Goal: Contribute content: Contribute content

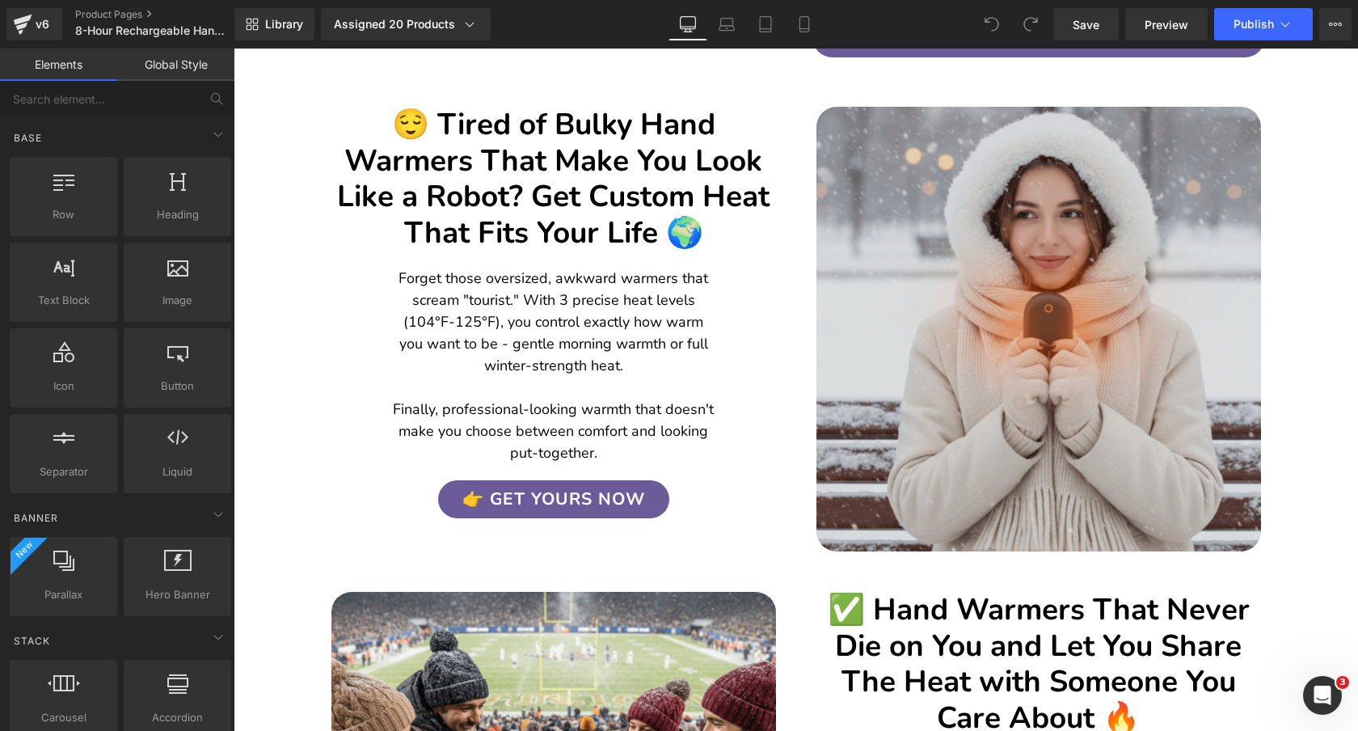
scroll to position [893, 0]
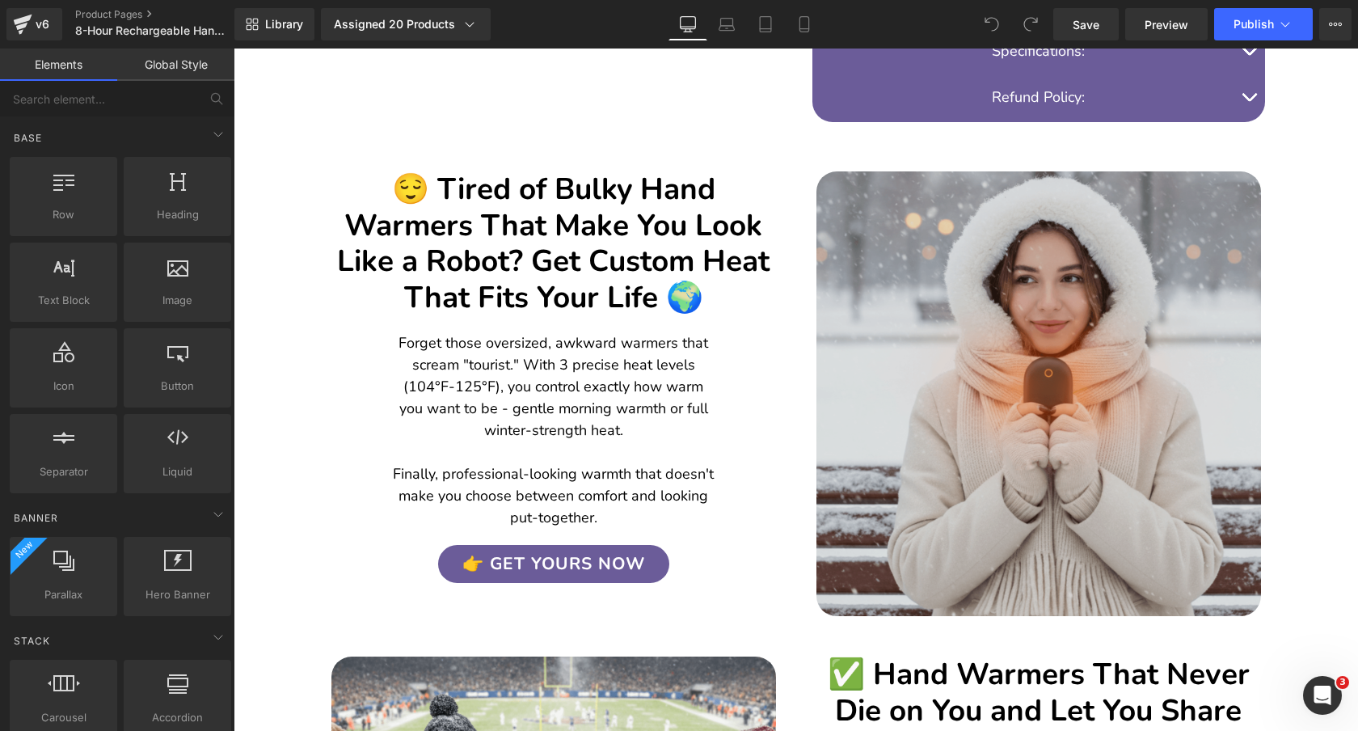
click at [1001, 286] on img at bounding box center [1038, 393] width 445 height 445
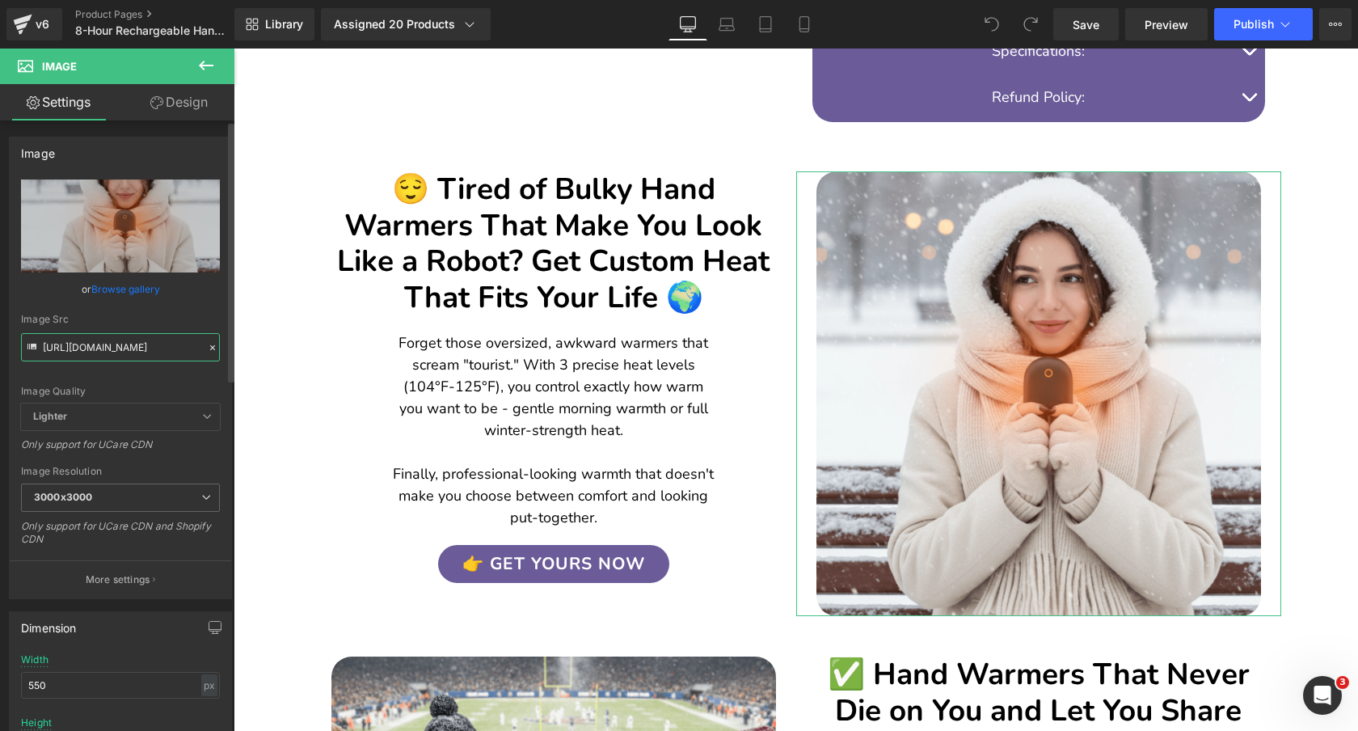
click at [125, 349] on input "[URL][DOMAIN_NAME]" at bounding box center [120, 347] width 199 height 28
click at [177, 314] on div "Image Src" at bounding box center [120, 319] width 199 height 11
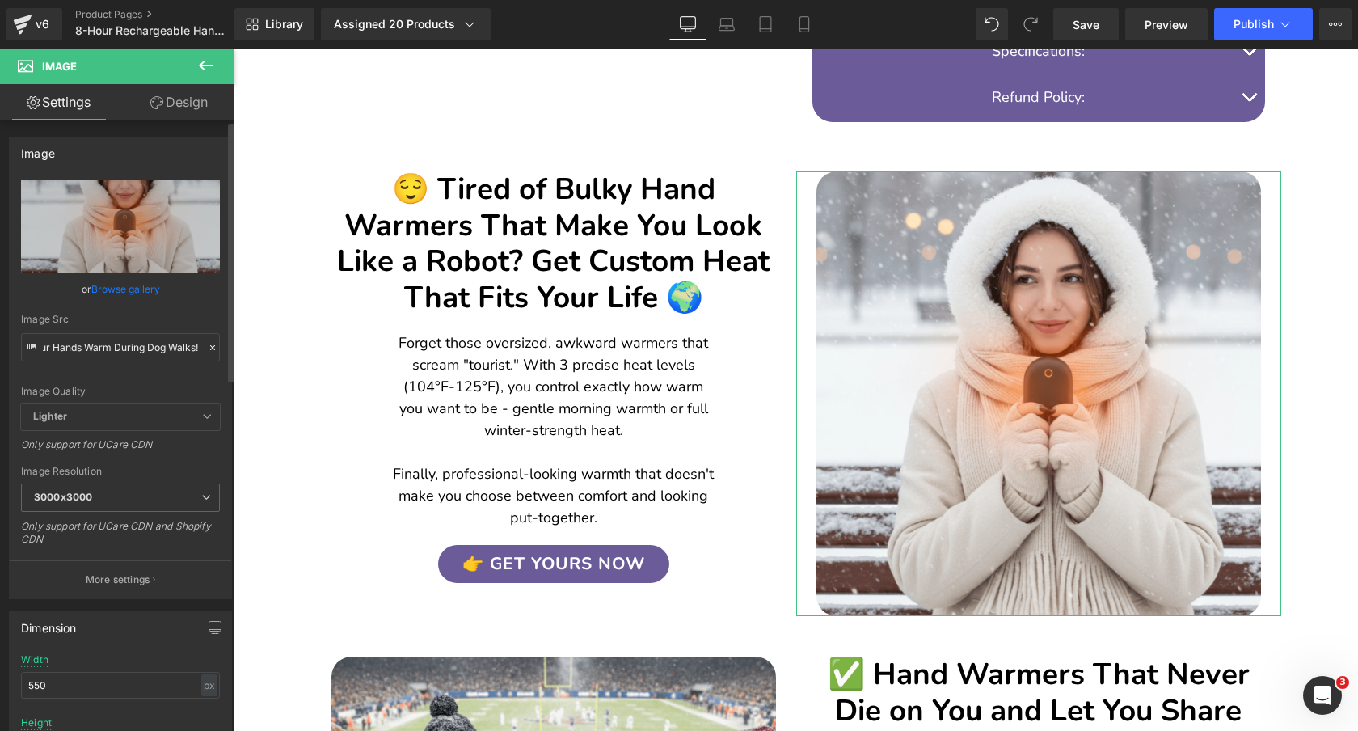
scroll to position [0, 0]
click at [133, 343] on input "🔥 BONUS: Keep Your Hands Warm During Dog Walks!" at bounding box center [120, 347] width 199 height 28
paste input "09221-ezgif.com-optimize.gif?v=1758992461"
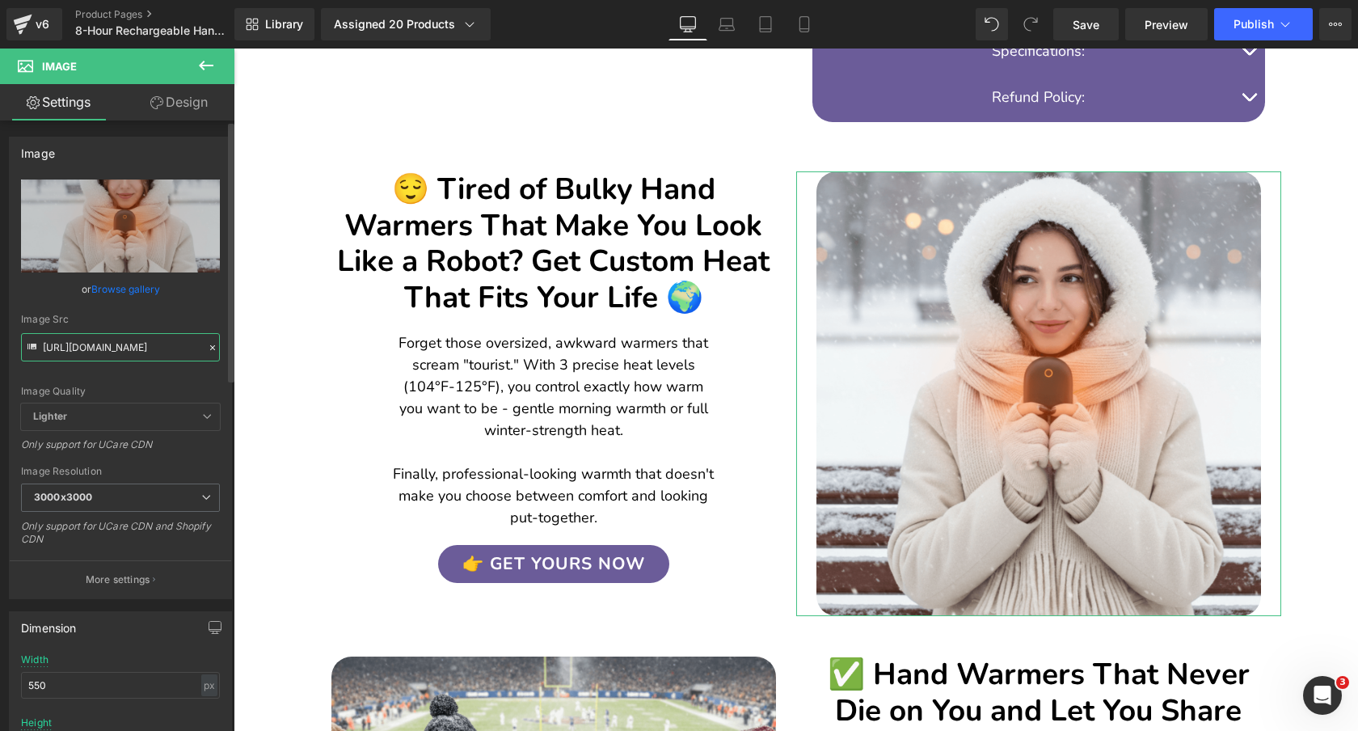
scroll to position [0, 312]
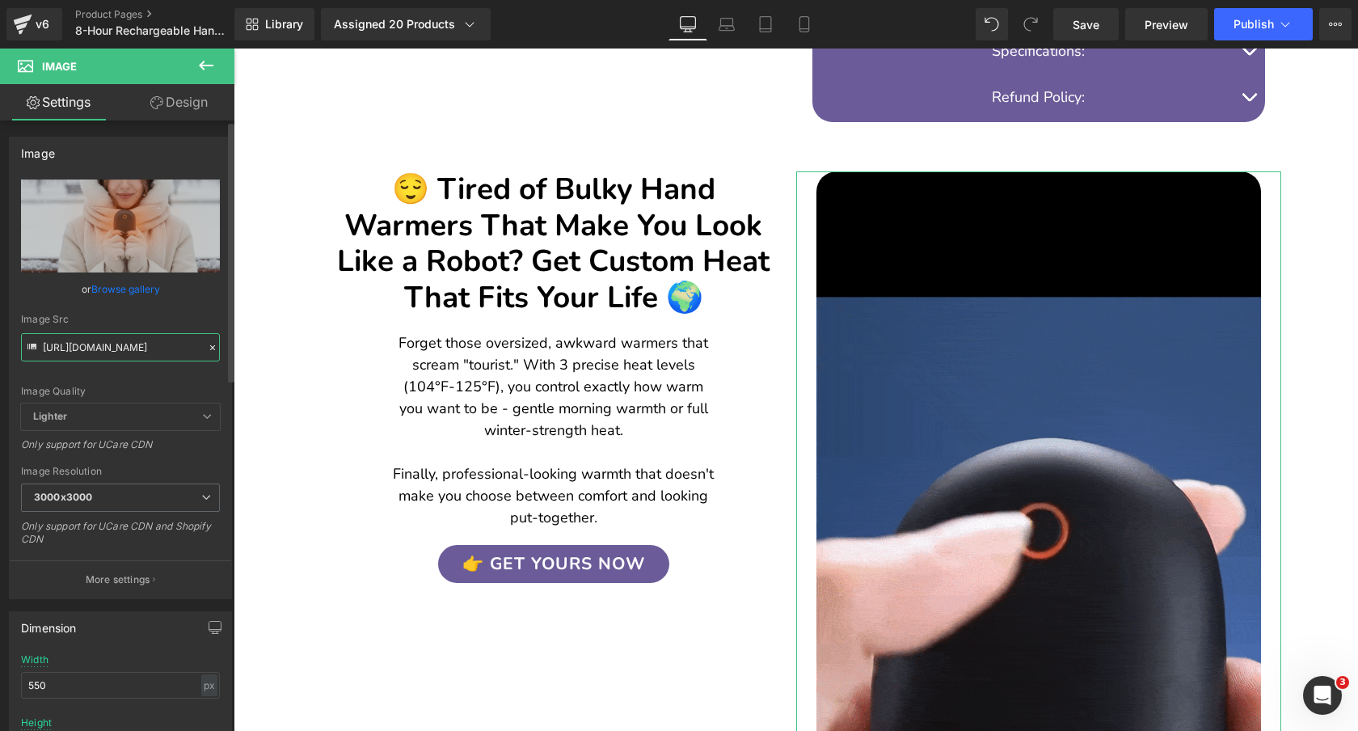
type input "[URL][DOMAIN_NAME]"
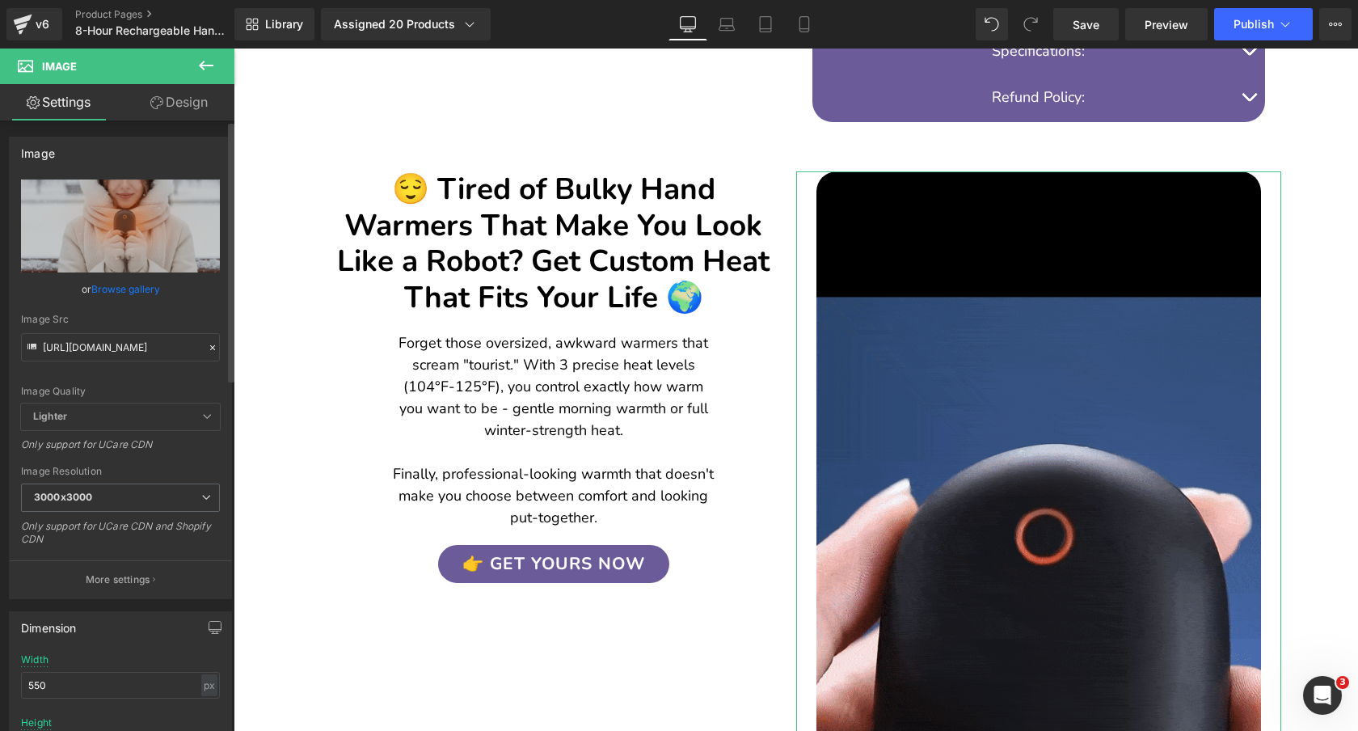
scroll to position [0, 0]
click at [164, 318] on div "Image Src" at bounding box center [120, 319] width 199 height 11
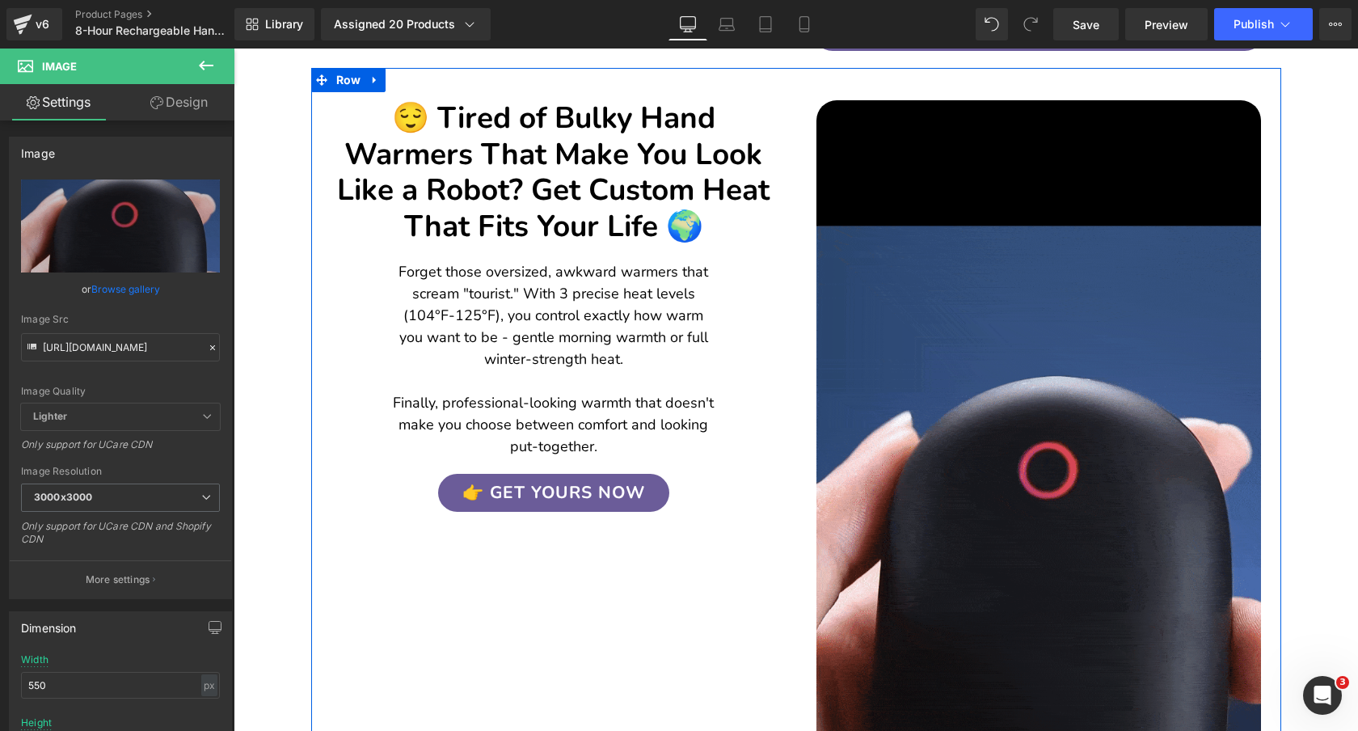
scroll to position [963, 0]
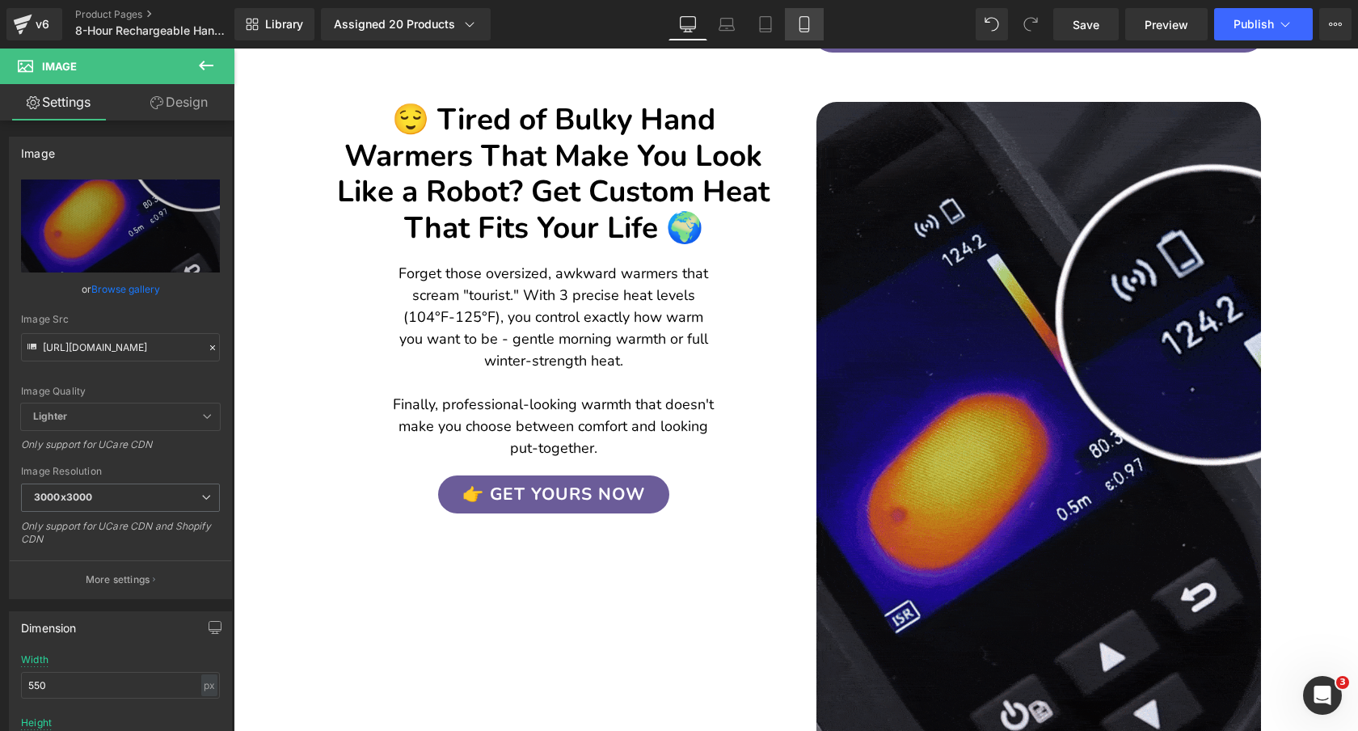
click at [808, 19] on icon at bounding box center [804, 24] width 16 height 16
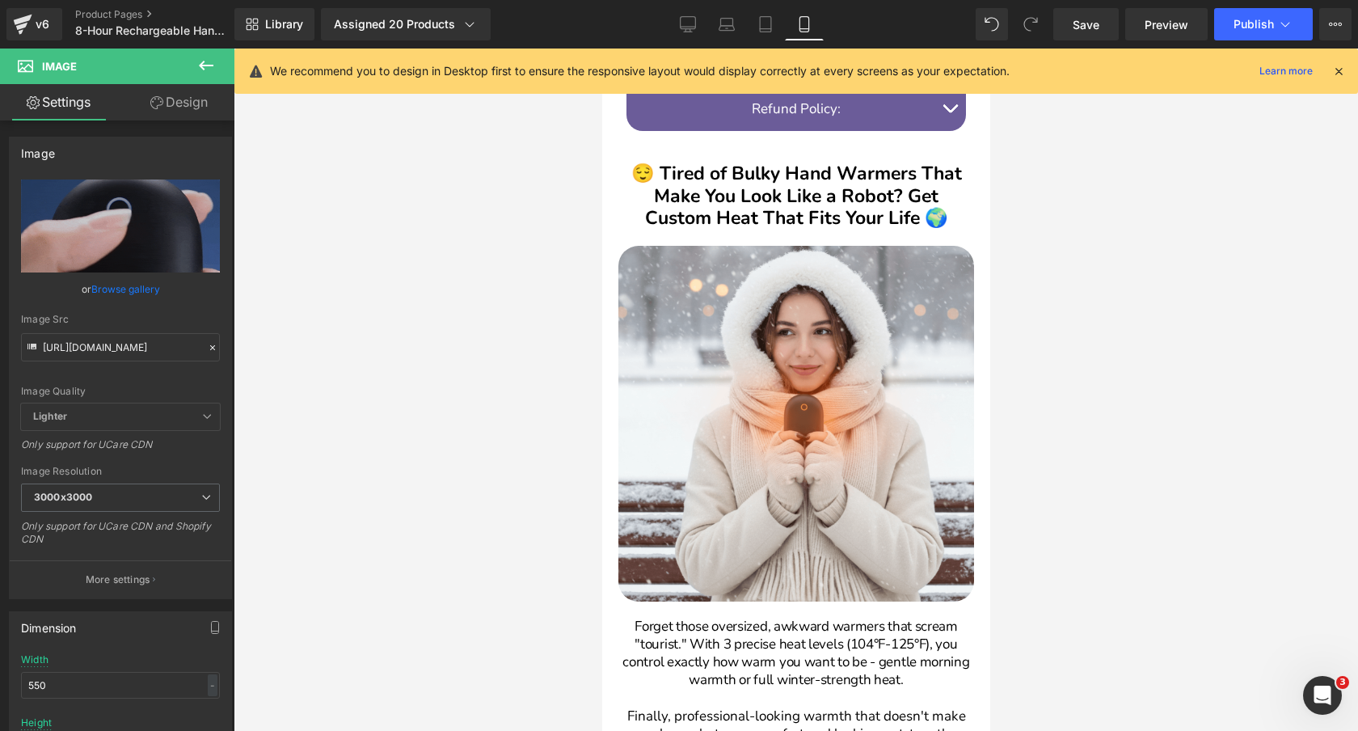
scroll to position [1223, 0]
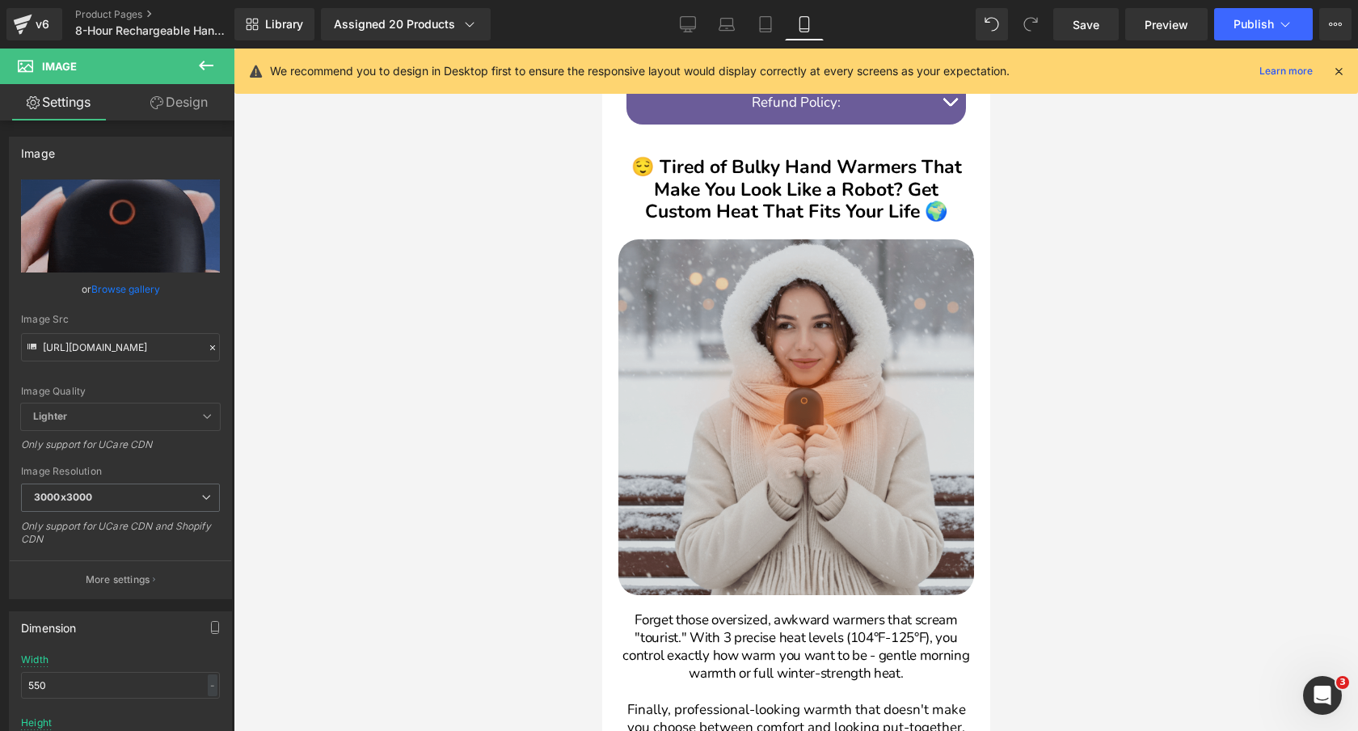
click at [813, 333] on img at bounding box center [796, 417] width 356 height 356
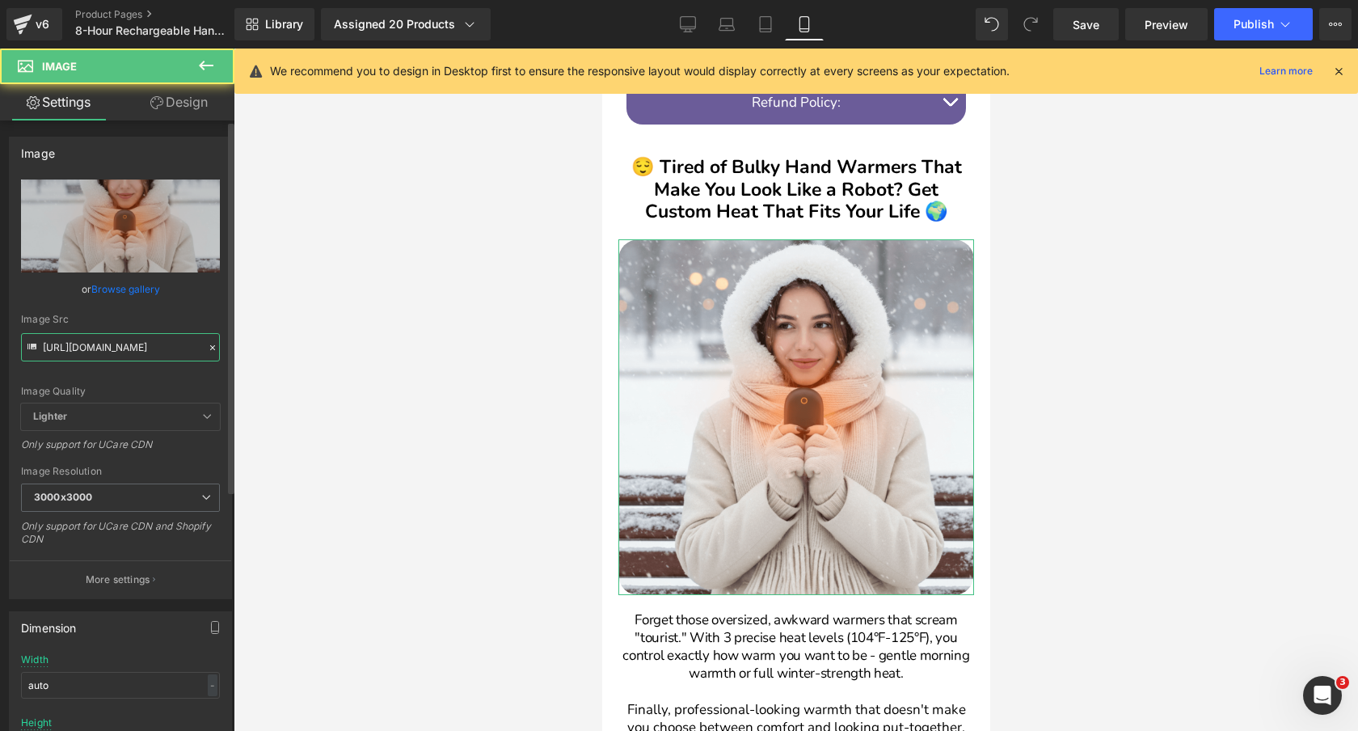
click at [146, 348] on input "[URL][DOMAIN_NAME]" at bounding box center [120, 347] width 199 height 28
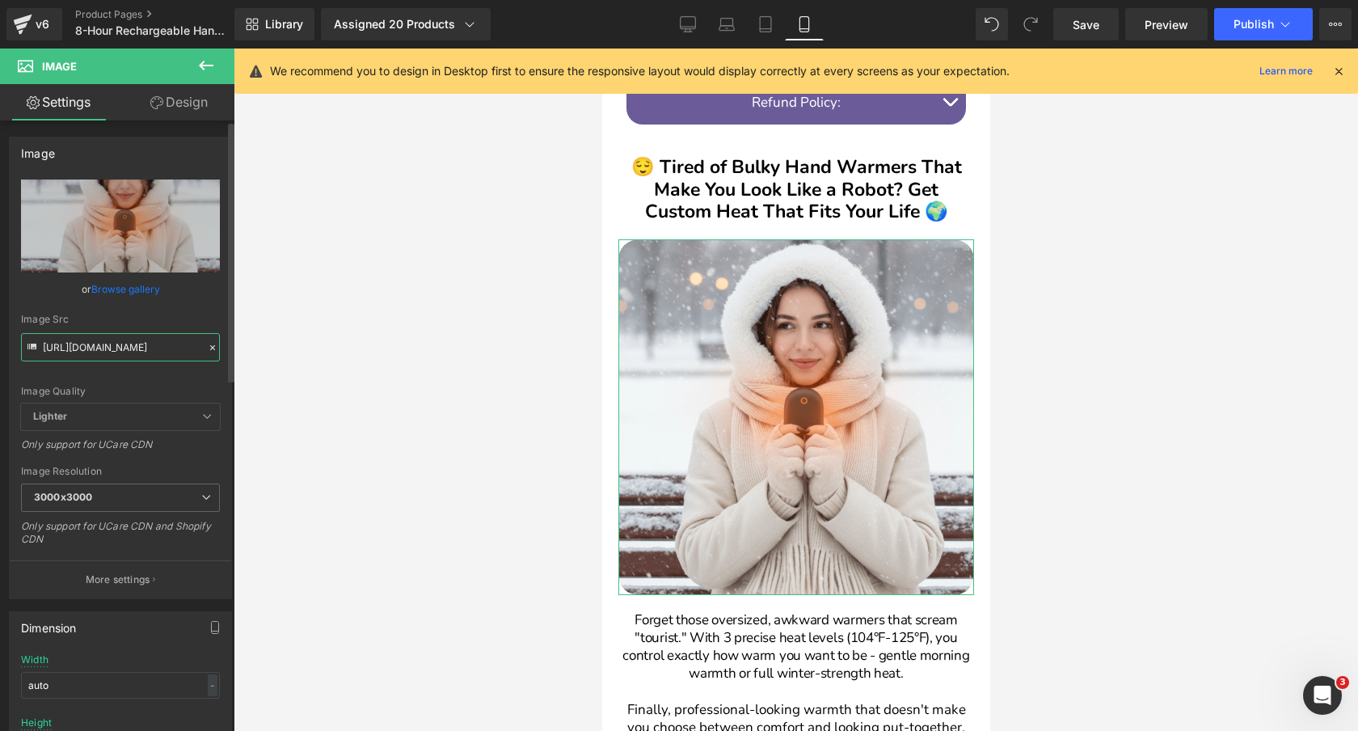
click at [146, 348] on input "[URL][DOMAIN_NAME]" at bounding box center [120, 347] width 199 height 28
paste input "09221-ezgif.com-optimize.gif?v=1758992461"
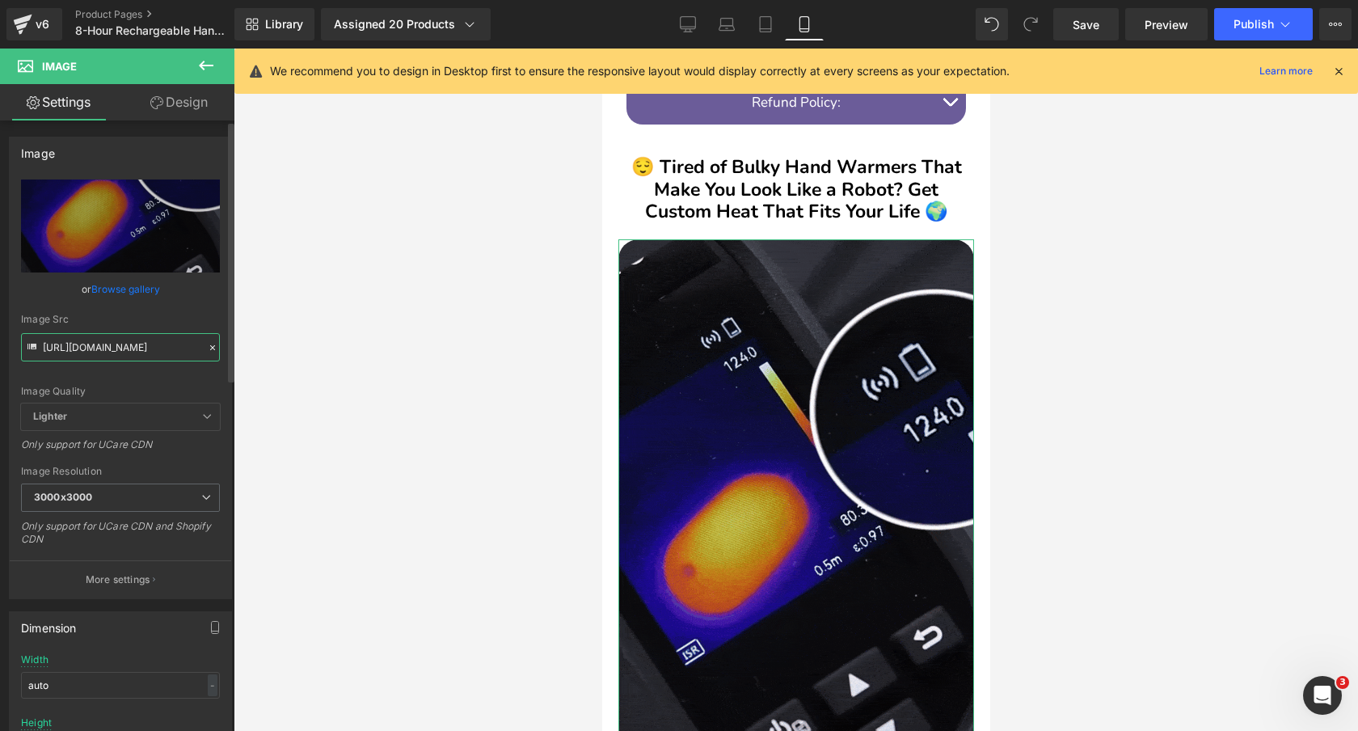
type input "[URL][DOMAIN_NAME]"
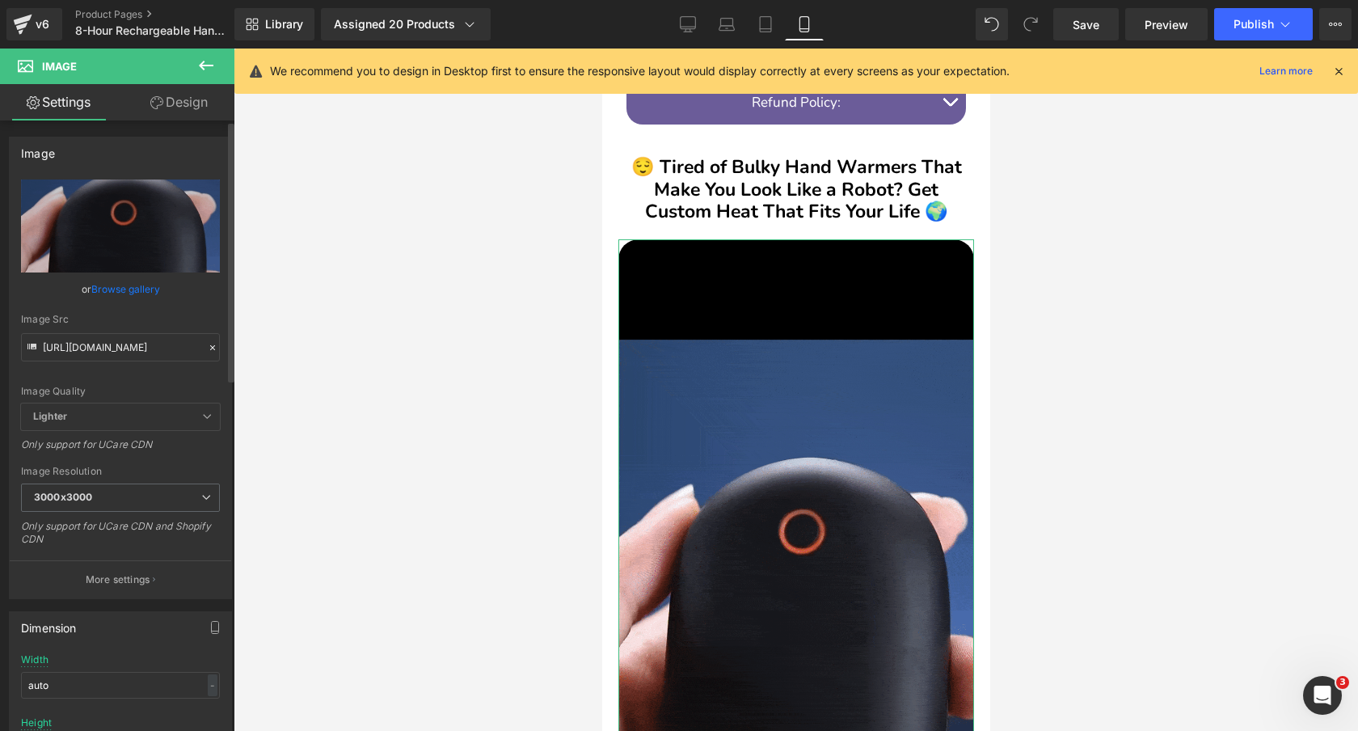
click at [164, 315] on div "Image Src" at bounding box center [120, 319] width 199 height 11
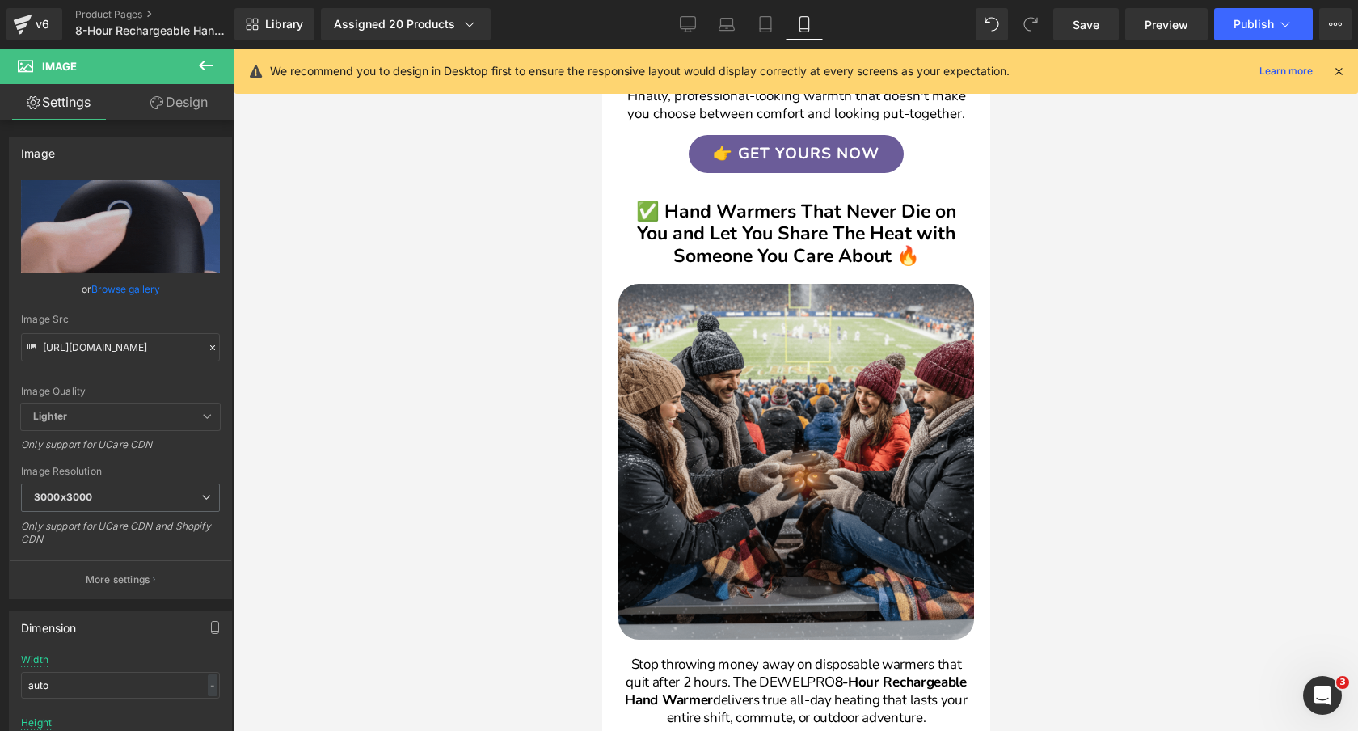
scroll to position [2115, 0]
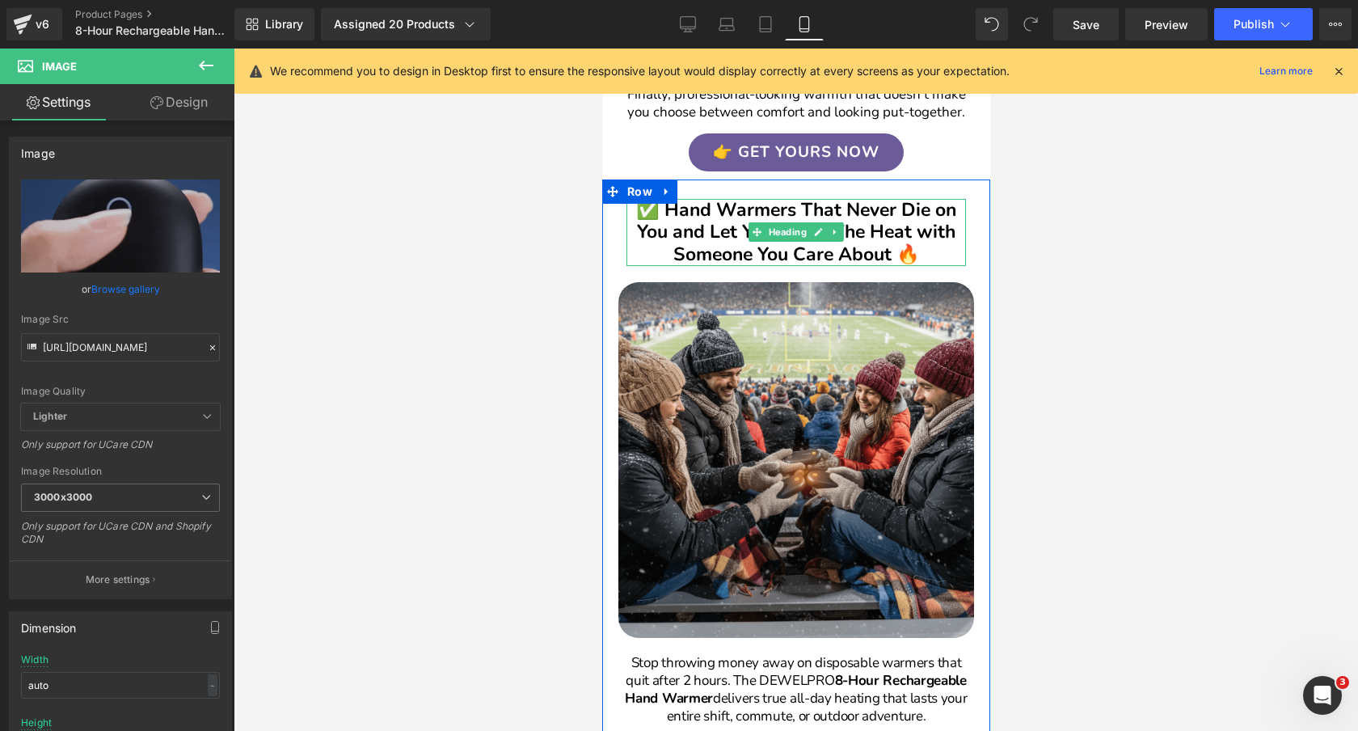
click at [785, 206] on h2 "✅ Hand Warmers That Never Die on You and Let You Share The Heat with Someone Yo…" at bounding box center [795, 232] width 339 height 67
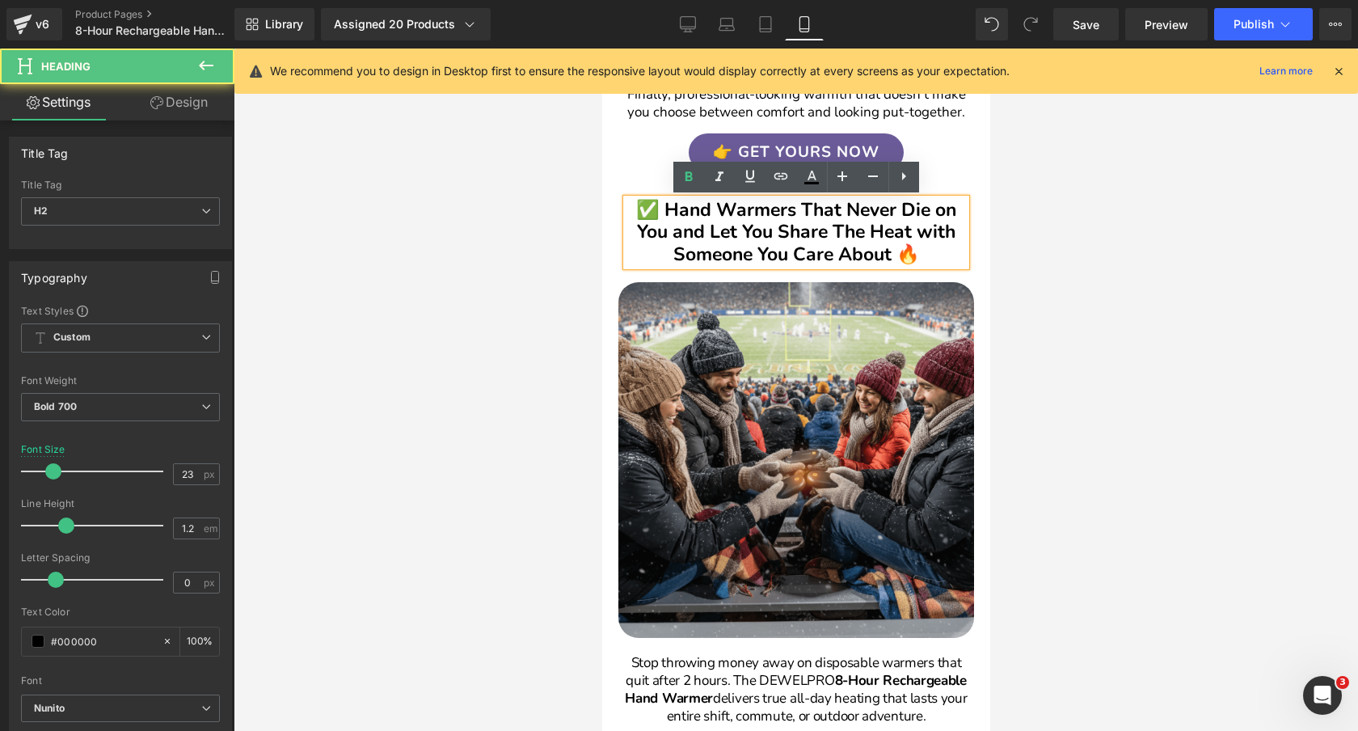
click at [789, 210] on h2 "✅ Hand Warmers That Never Die on You and Let You Share The Heat with Someone Yo…" at bounding box center [795, 232] width 339 height 67
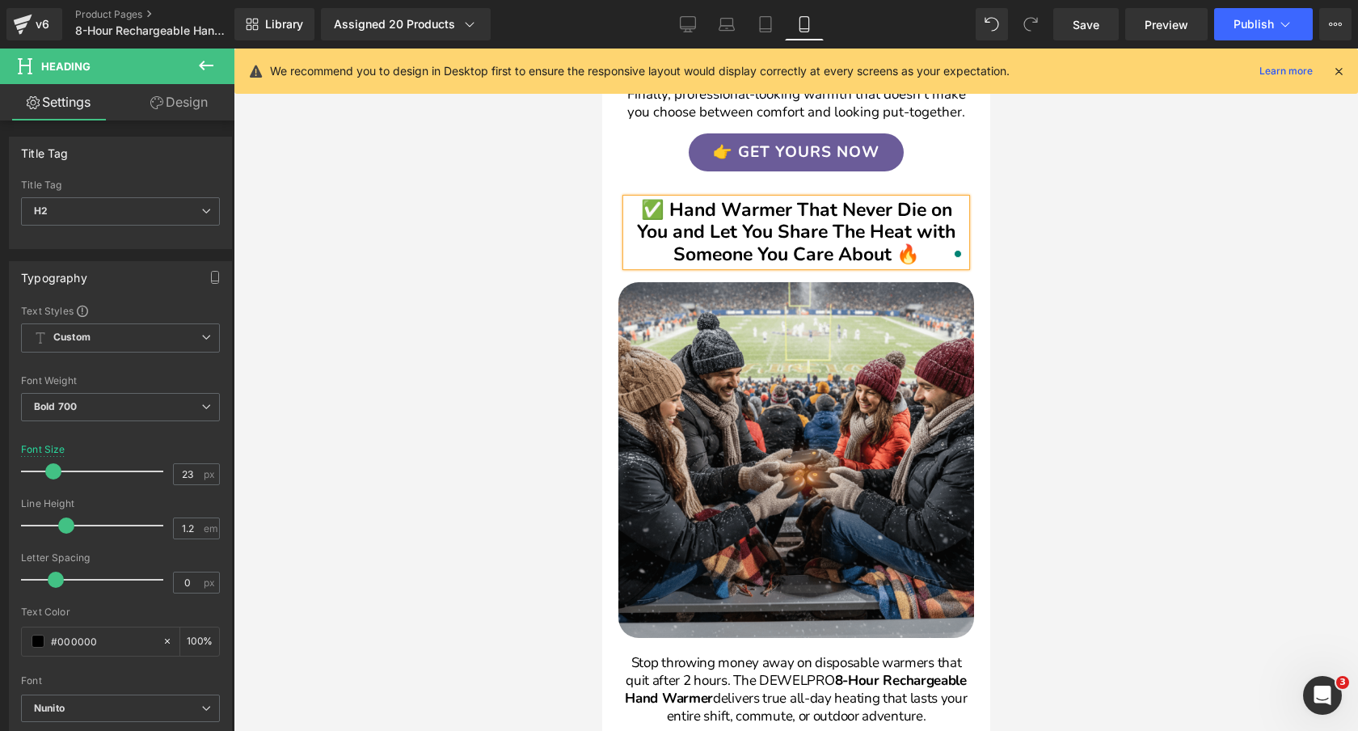
click at [357, 238] on div at bounding box center [796, 389] width 1124 height 682
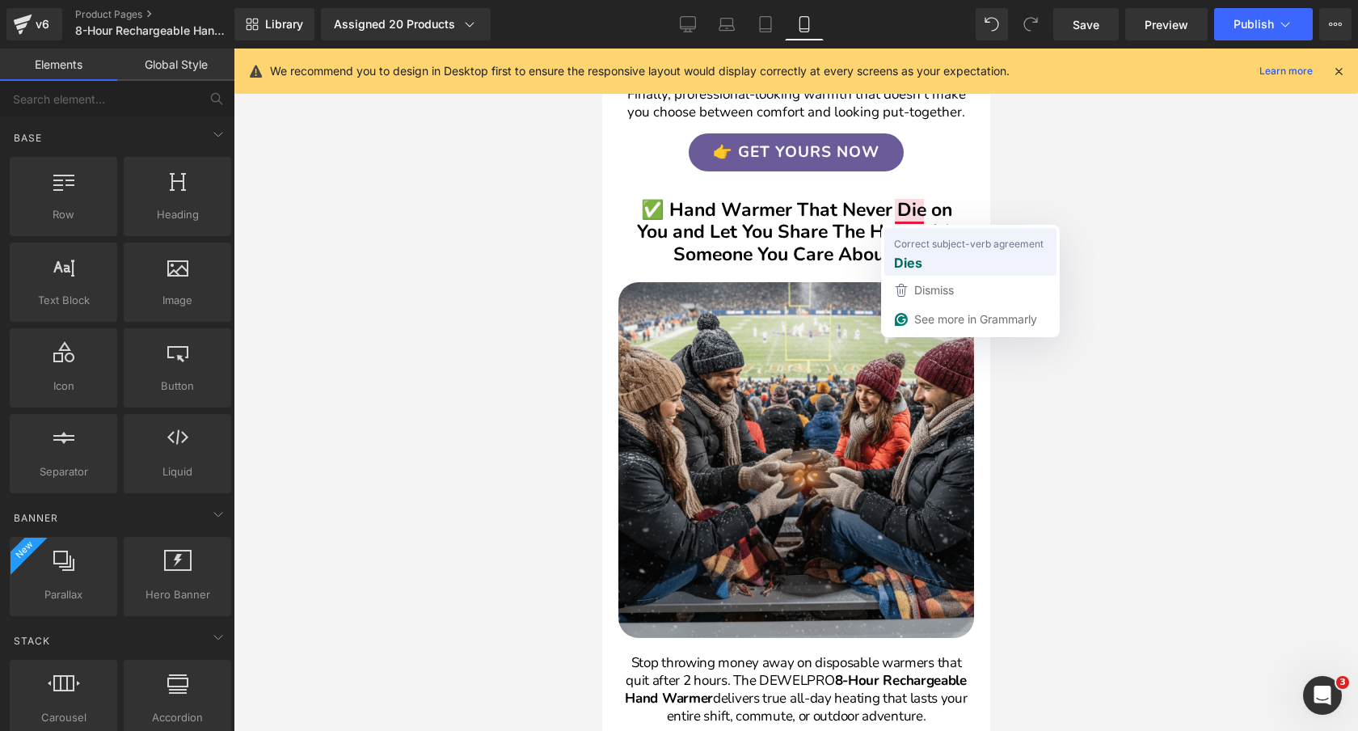
click at [919, 245] on span "Correct subject-verb agreement" at bounding box center [969, 243] width 150 height 16
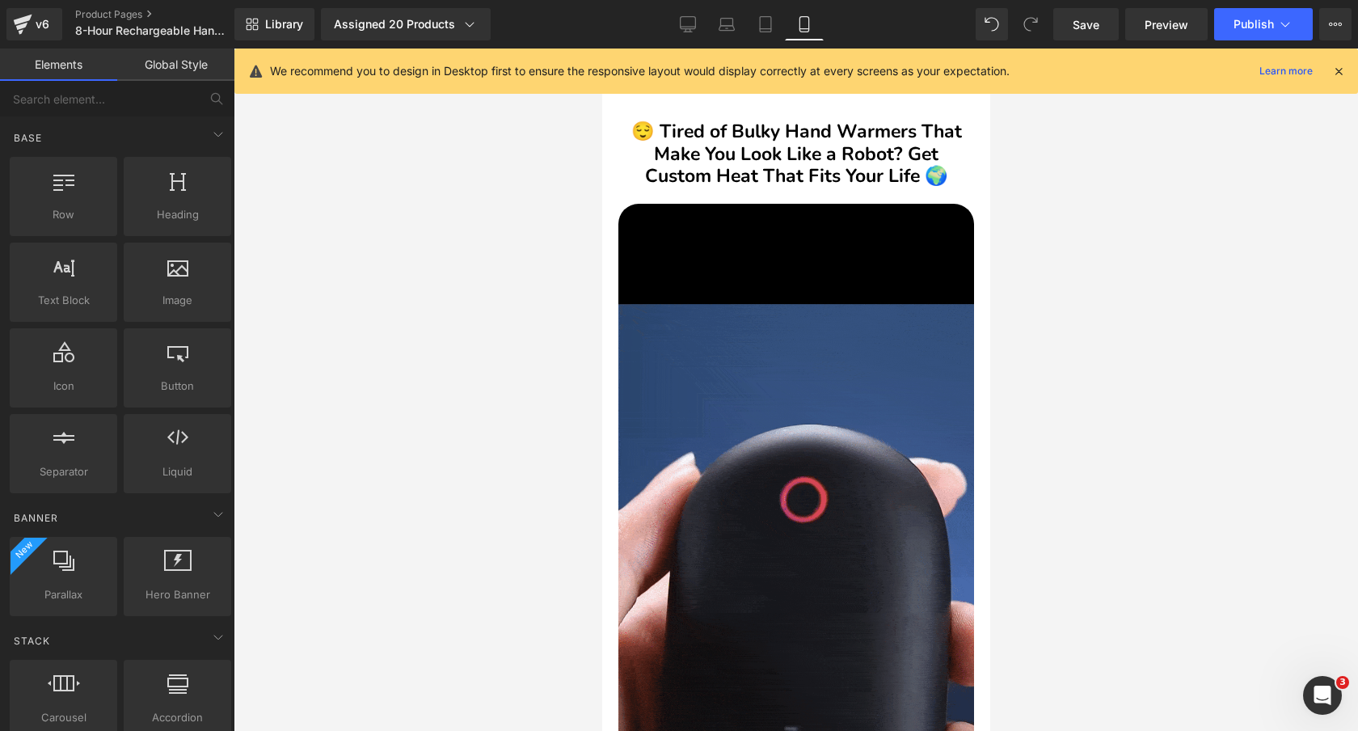
scroll to position [1229, 0]
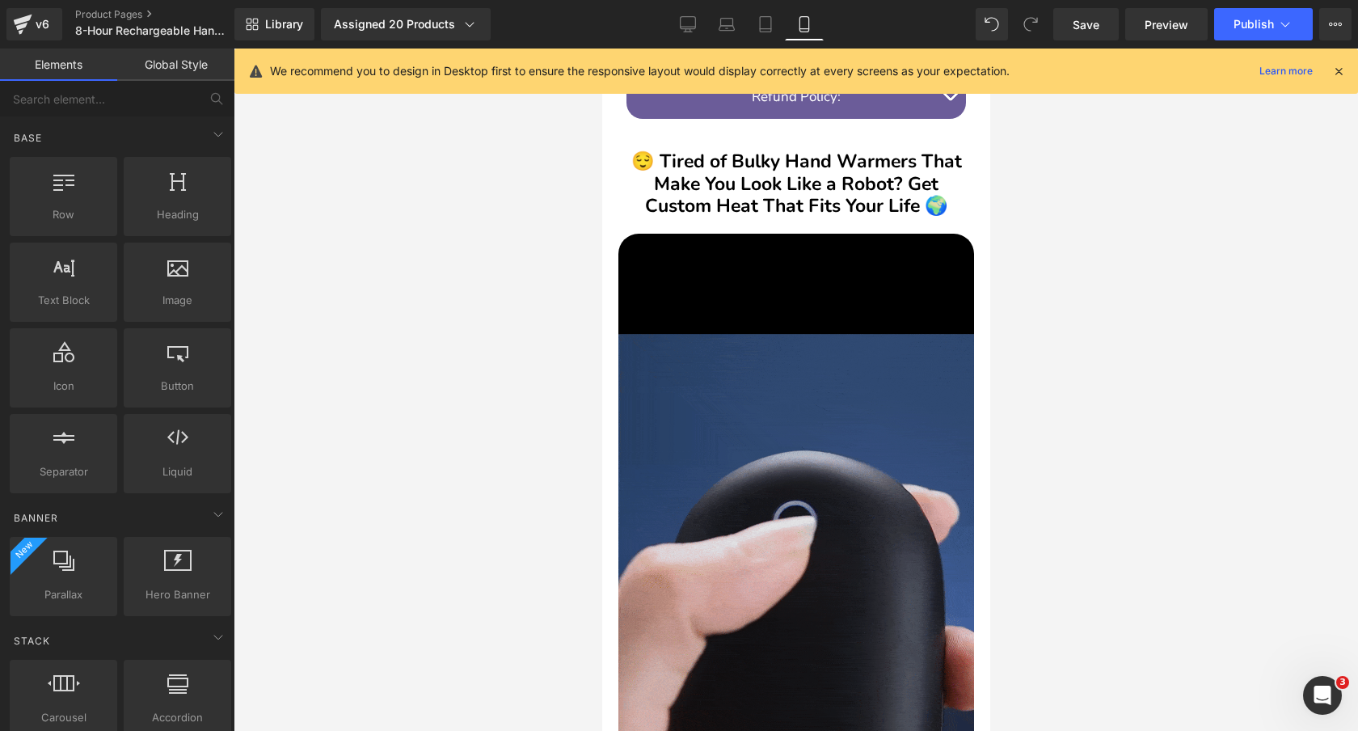
click at [791, 390] on img at bounding box center [796, 550] width 356 height 632
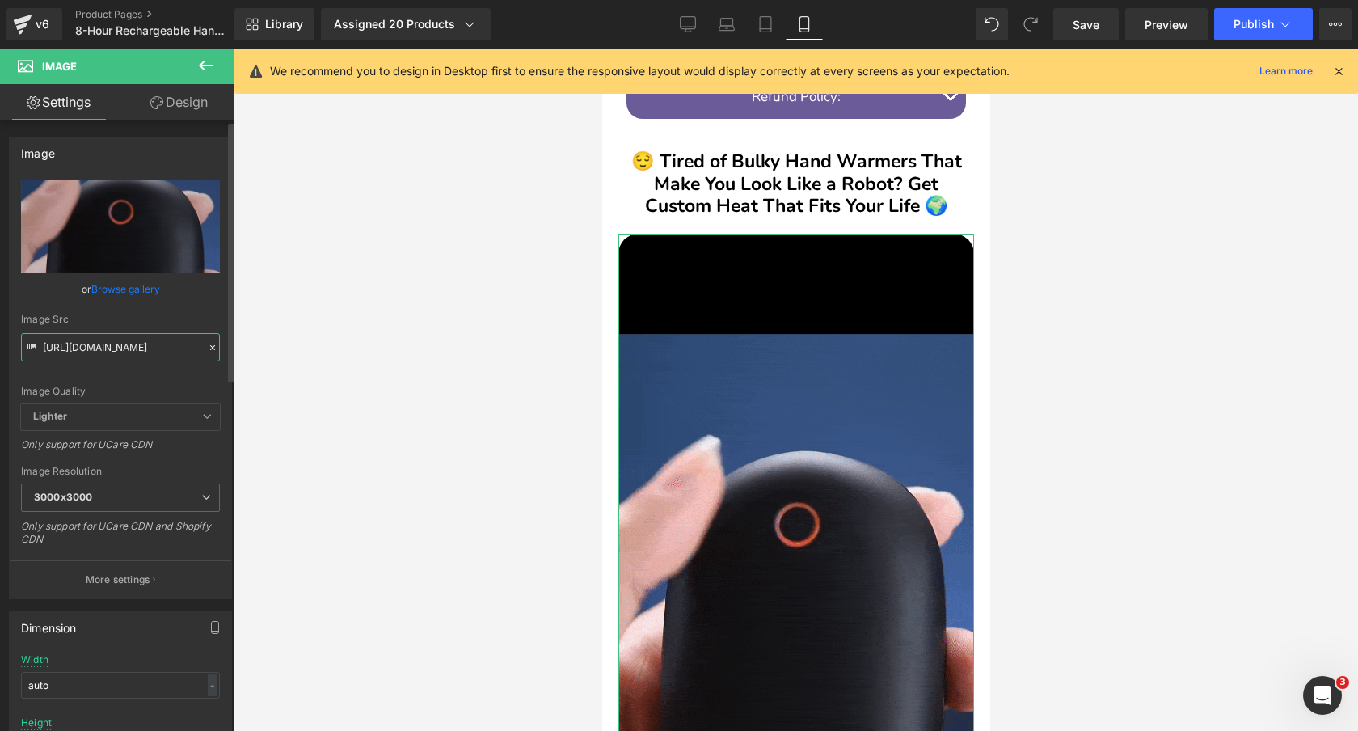
click at [137, 353] on input "[URL][DOMAIN_NAME]" at bounding box center [120, 347] width 199 height 28
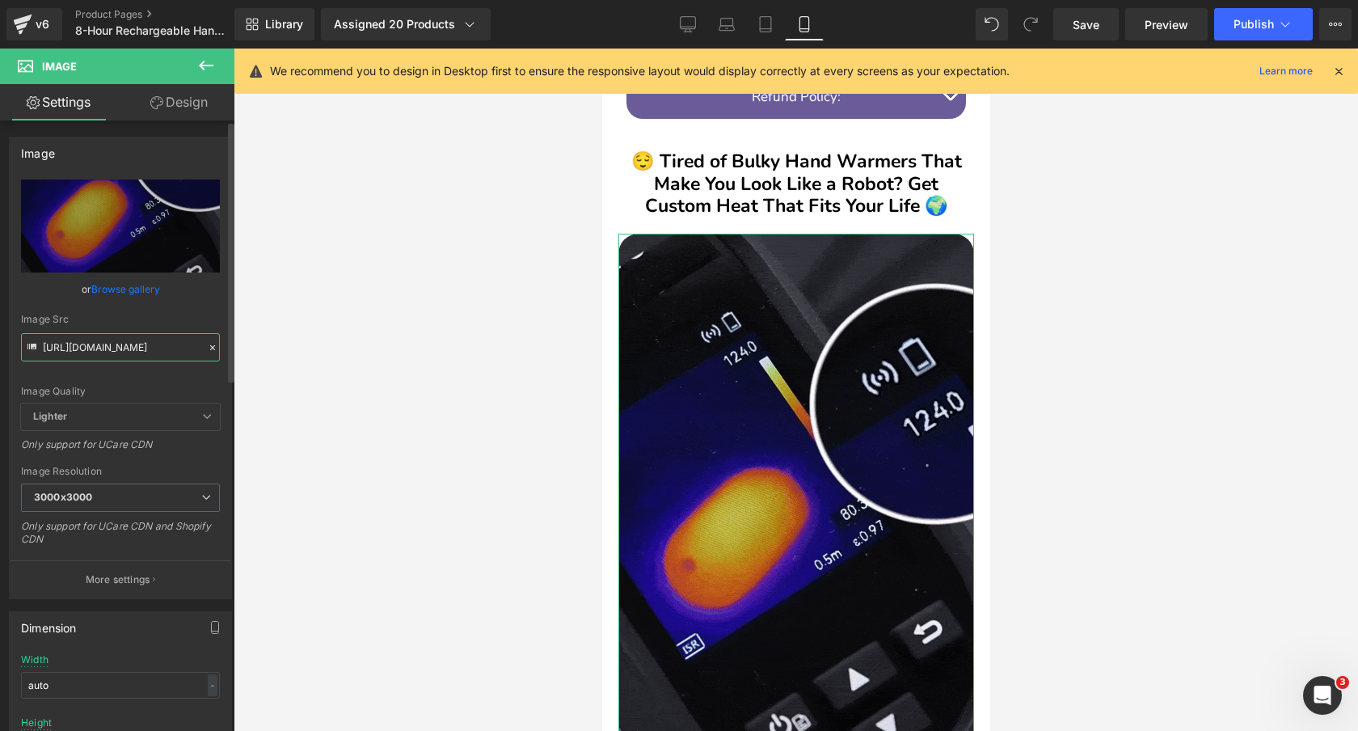
click at [137, 353] on input "[URL][DOMAIN_NAME]" at bounding box center [120, 347] width 199 height 28
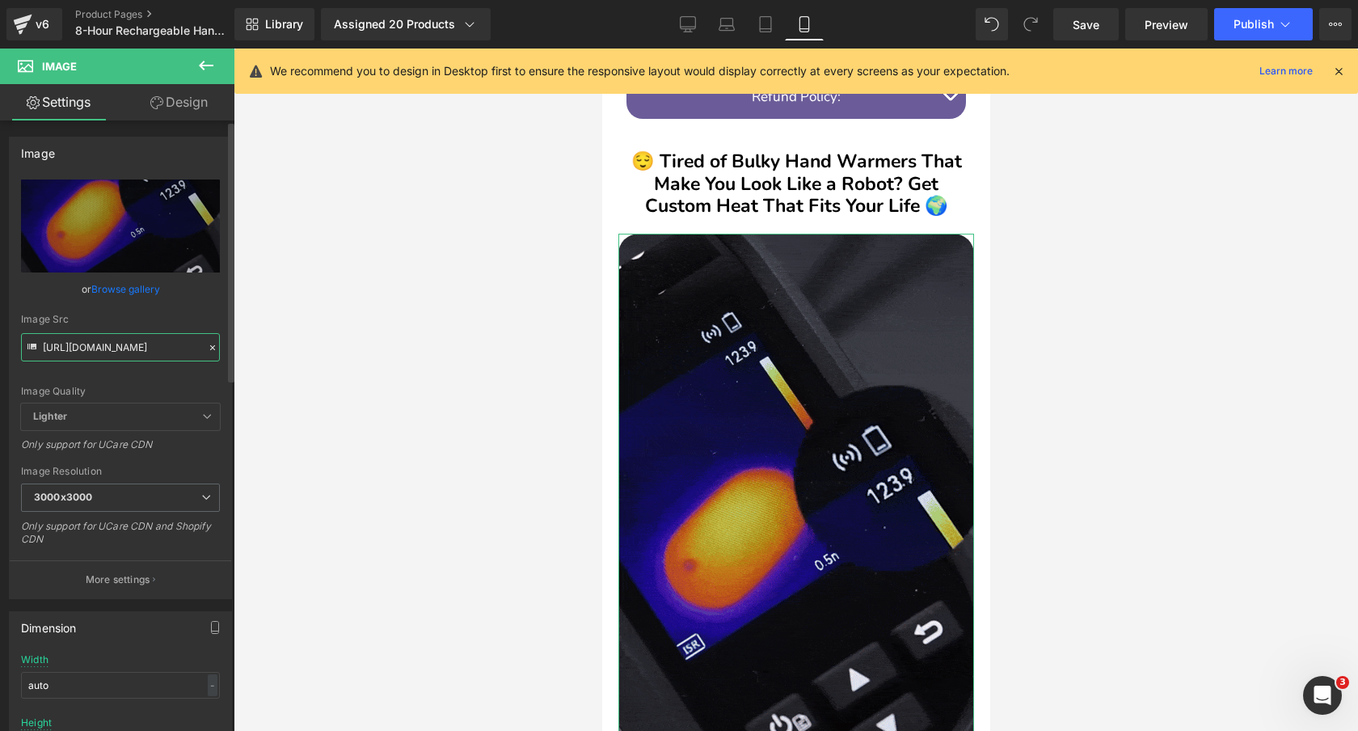
click at [137, 353] on input "[URL][DOMAIN_NAME]" at bounding box center [120, 347] width 199 height 28
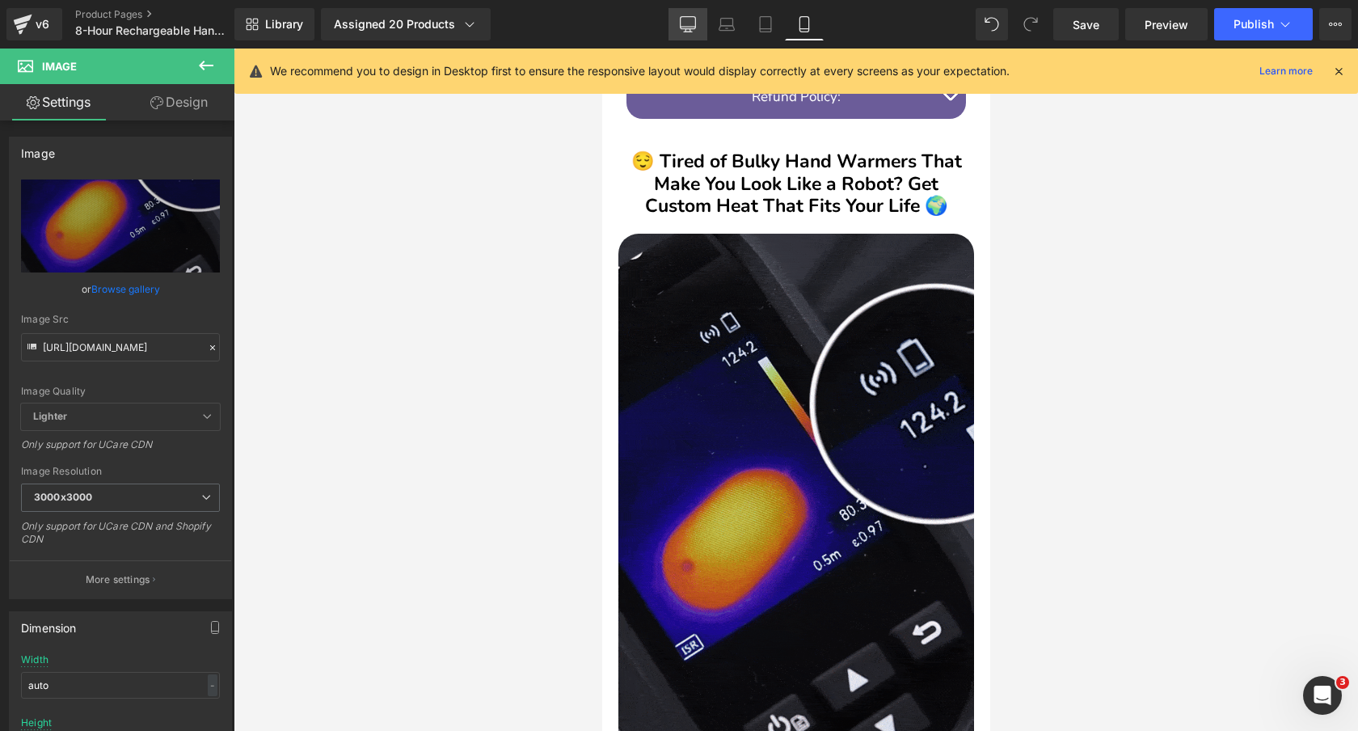
click at [694, 12] on link "Desktop" at bounding box center [687, 24] width 39 height 32
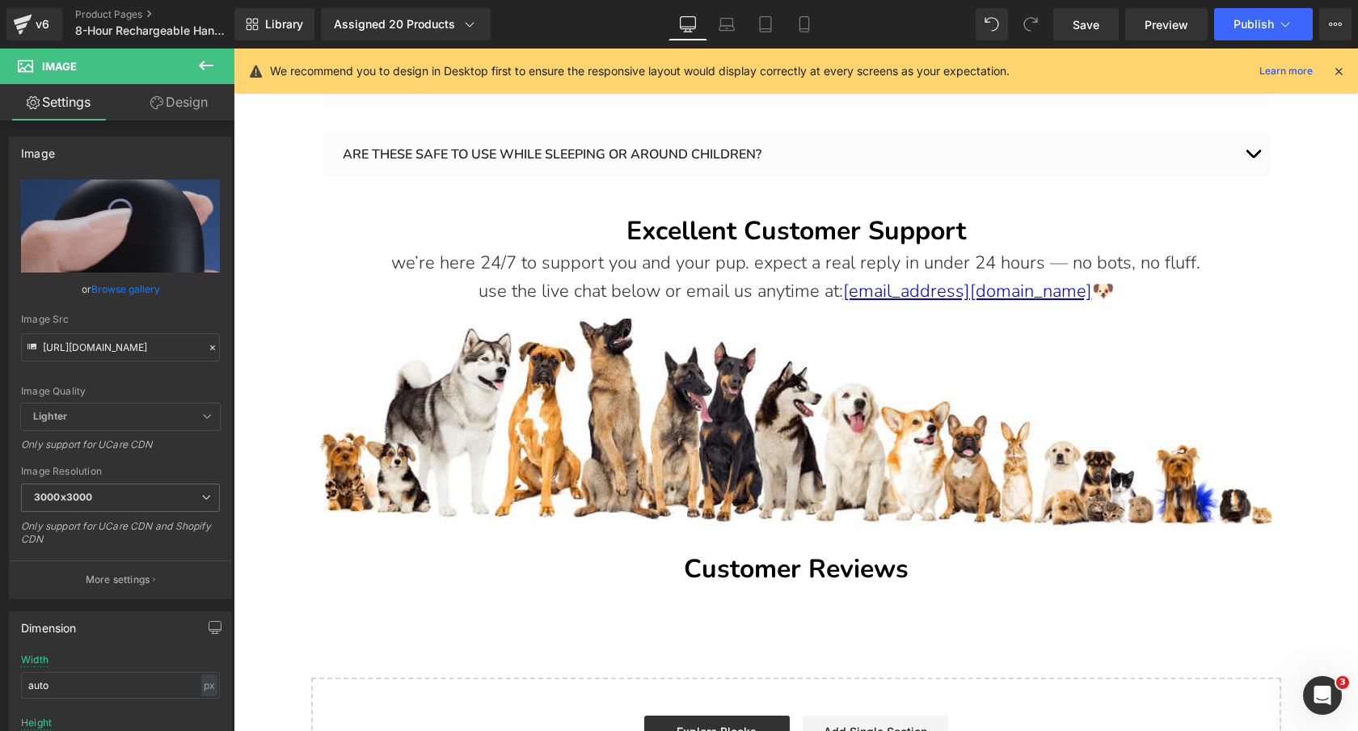
scroll to position [4237, 0]
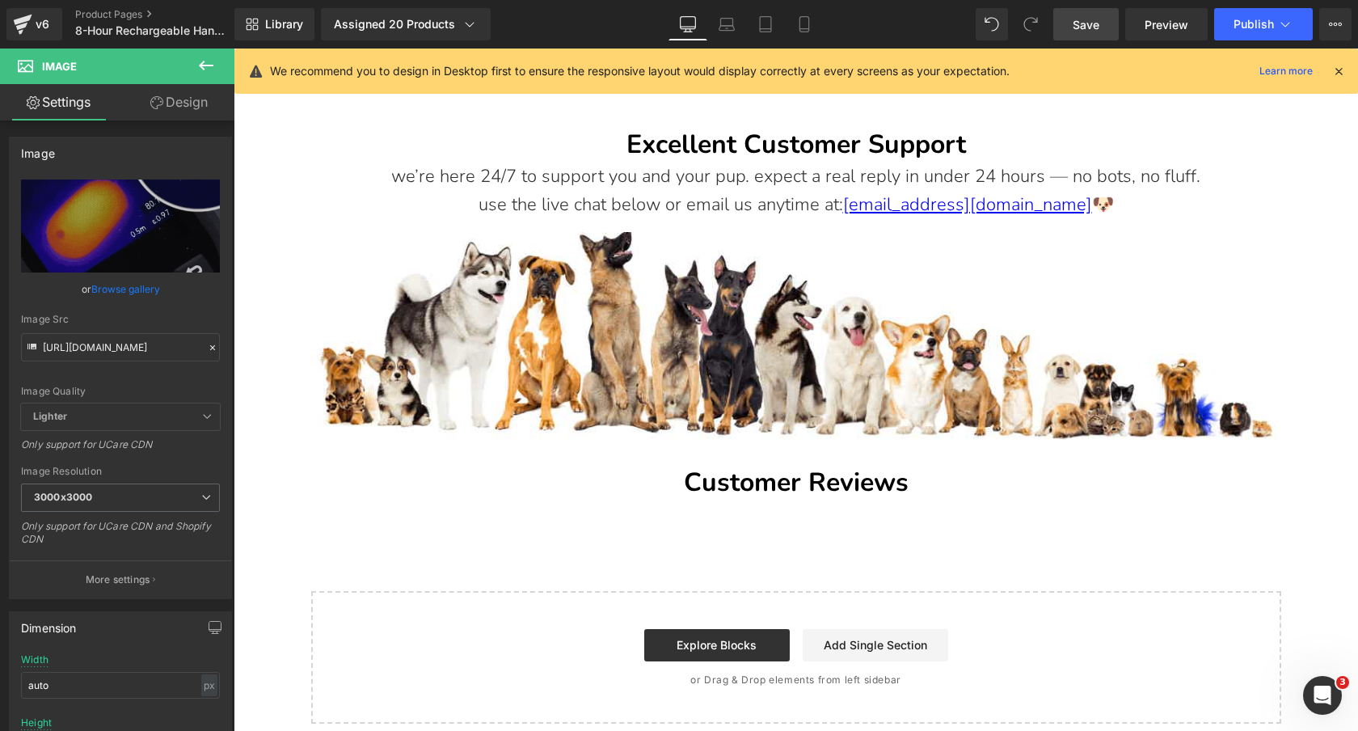
click at [1075, 24] on span "Save" at bounding box center [1086, 24] width 27 height 17
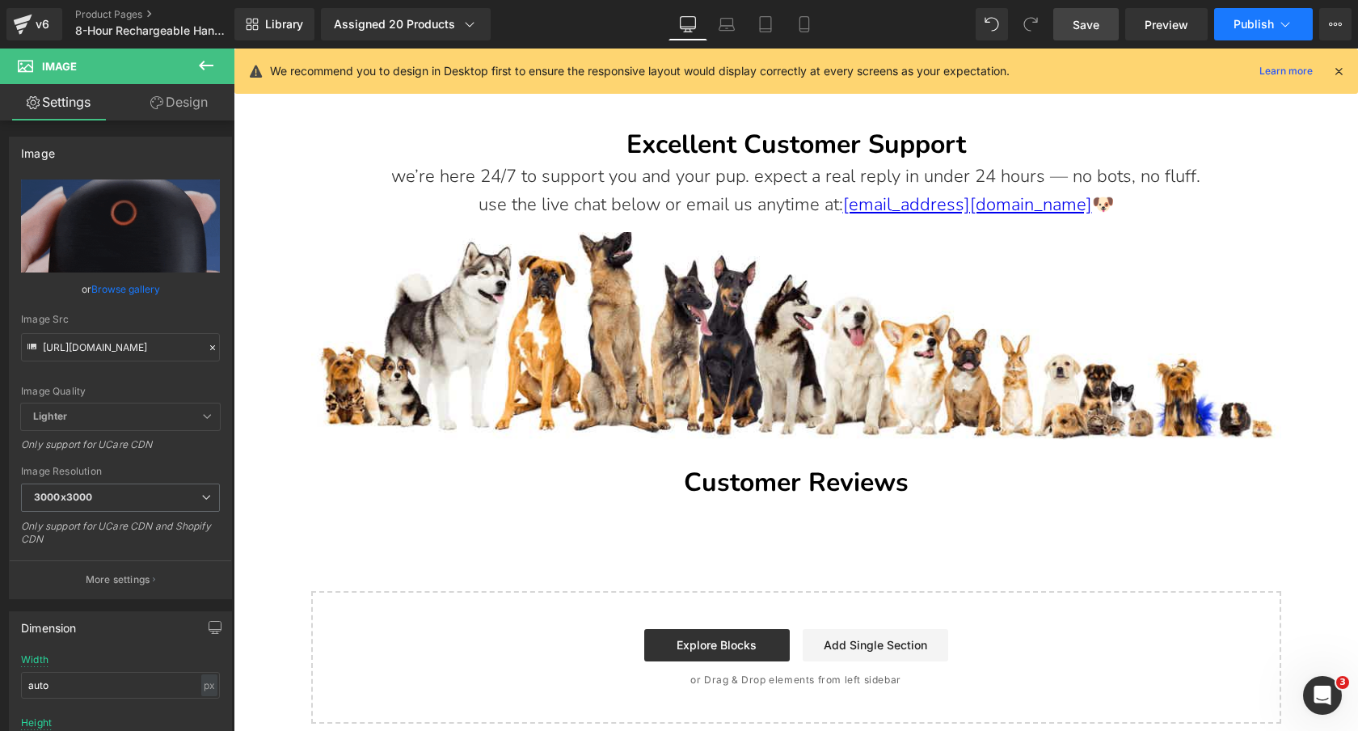
click at [1256, 27] on span "Publish" at bounding box center [1253, 24] width 40 height 13
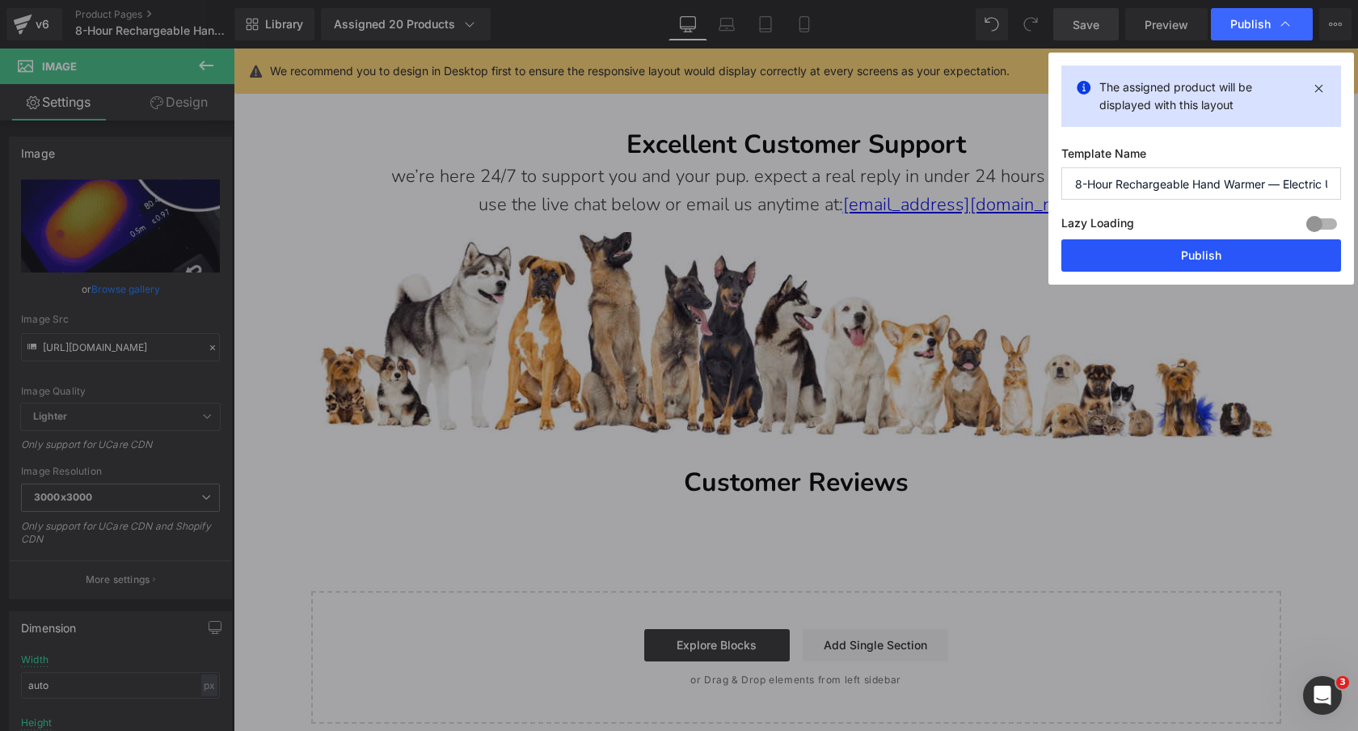
click at [1132, 264] on button "Publish" at bounding box center [1201, 255] width 280 height 32
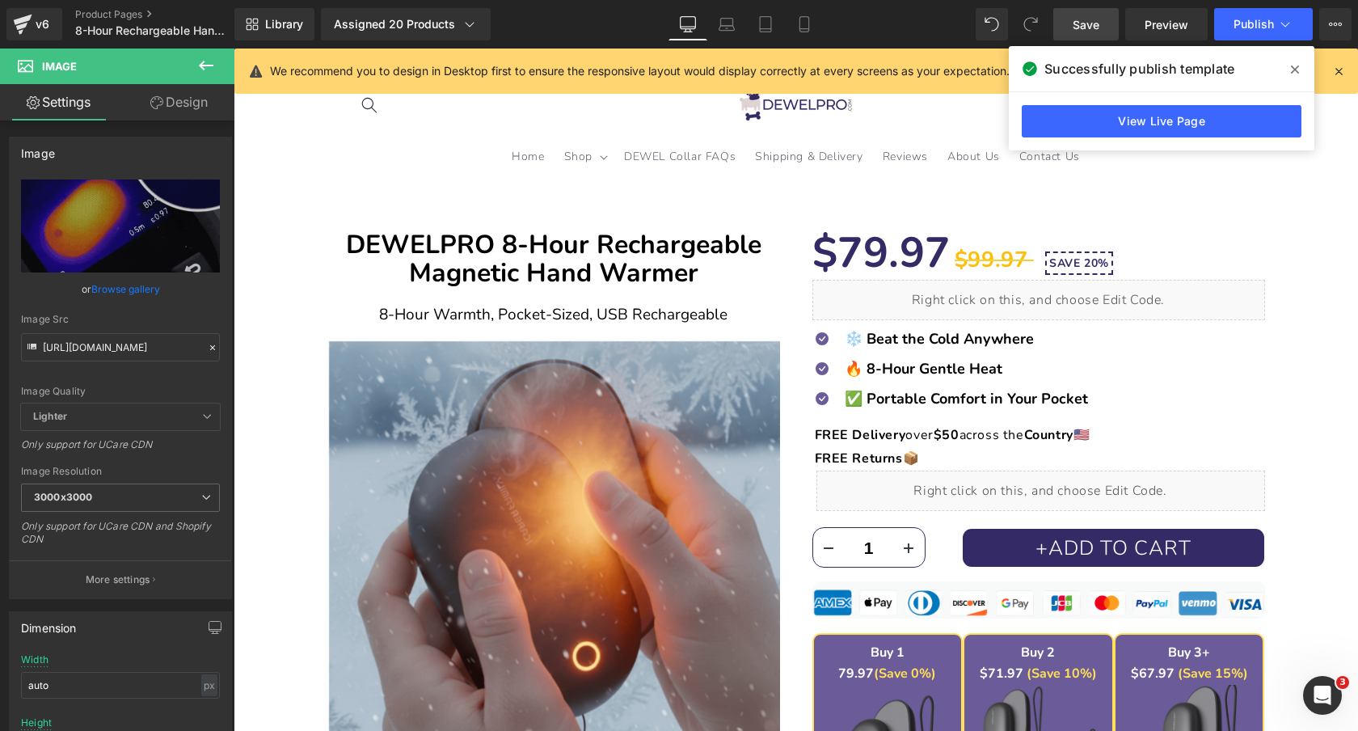
scroll to position [0, 0]
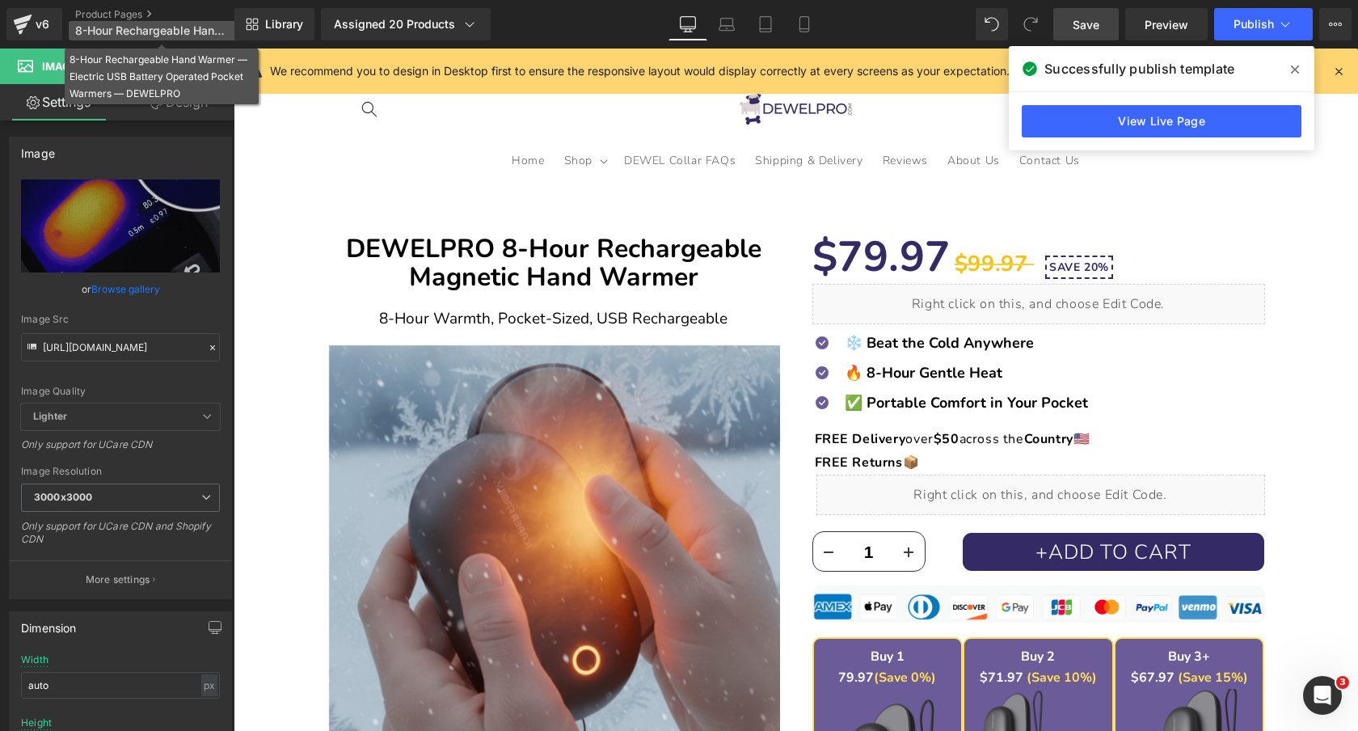
click at [116, 29] on span "8-Hour Rechargeable Hand Warmer — Electric USB Battery Operated Pocket Warmers …" at bounding box center [152, 30] width 155 height 13
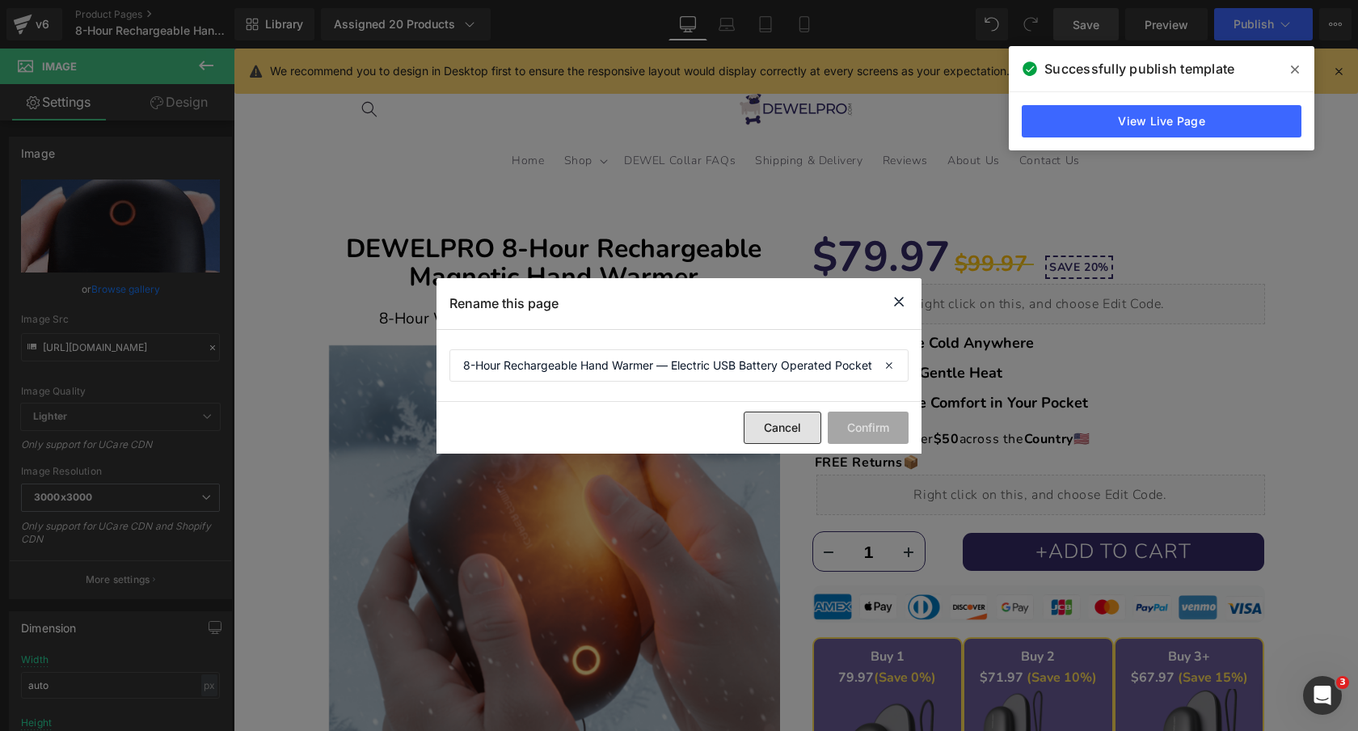
click at [773, 425] on button "Cancel" at bounding box center [783, 427] width 78 height 32
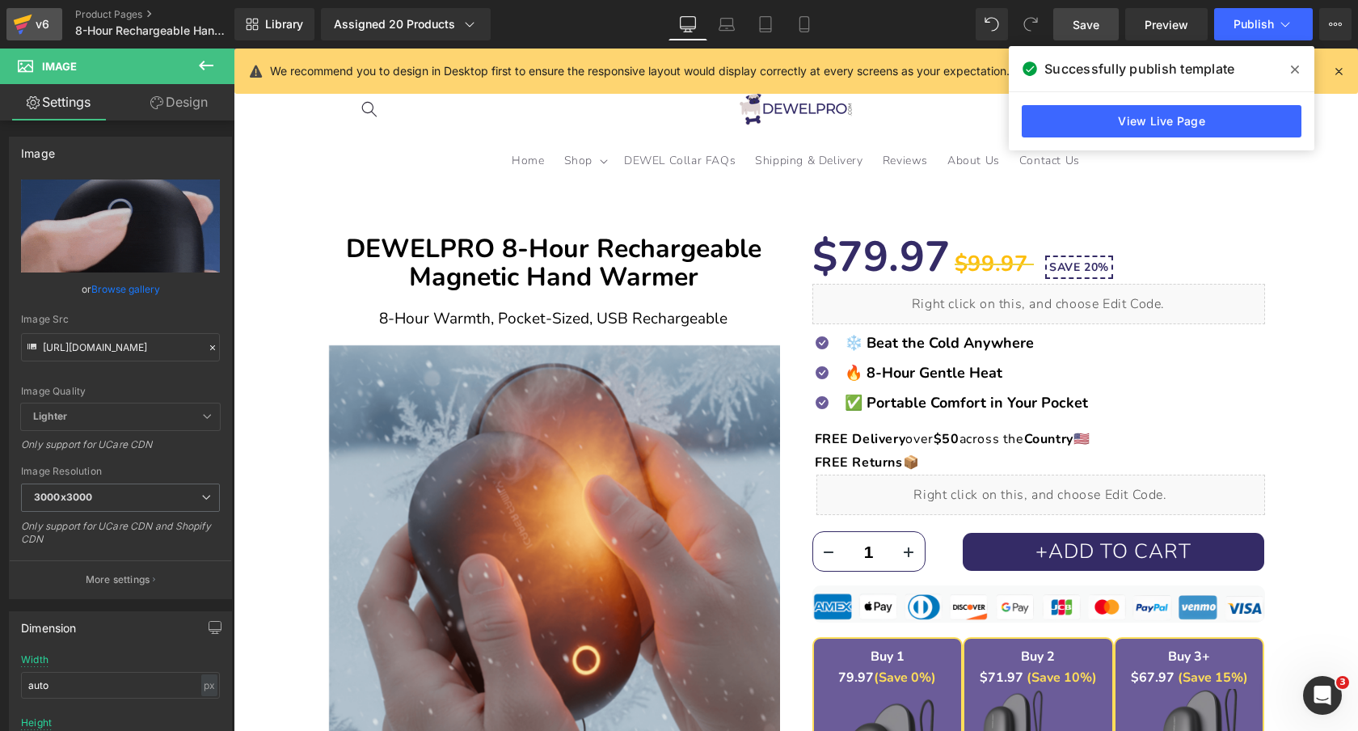
click at [24, 18] on icon at bounding box center [23, 20] width 19 height 11
